Goal: Check status: Check status

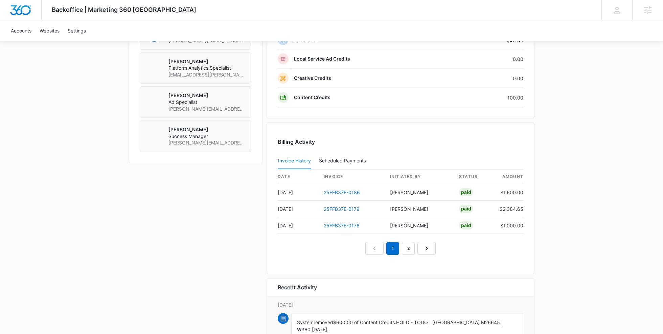
scroll to position [595, 0]
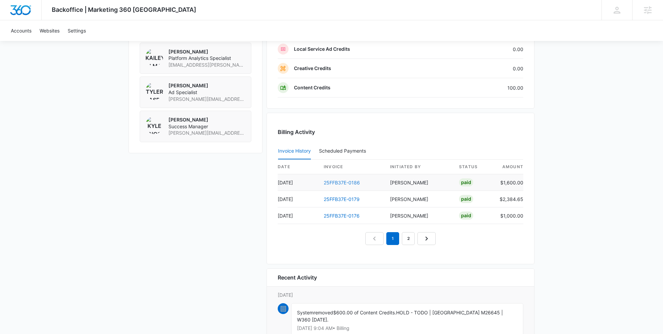
click at [336, 180] on link "25FFB37E-0186" at bounding box center [342, 183] width 36 height 6
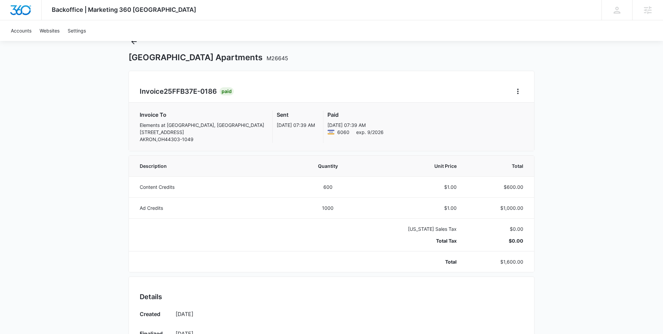
scroll to position [30, 0]
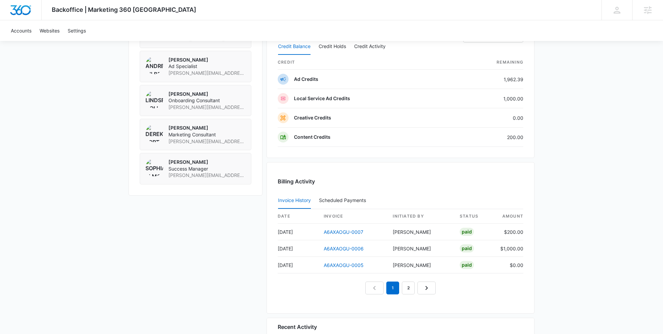
scroll to position [532, 0]
click at [340, 228] on link "A6AXAOGU-0007" at bounding box center [344, 231] width 40 height 6
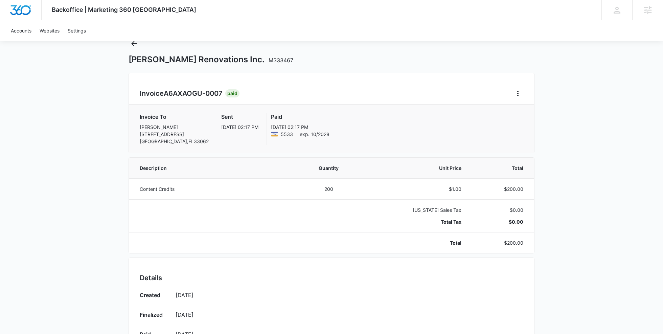
scroll to position [36, 0]
